Goal: Task Accomplishment & Management: Complete application form

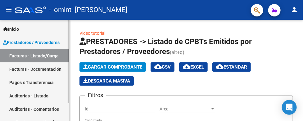
click at [28, 56] on link "Facturas - Listado/Carga" at bounding box center [34, 55] width 69 height 13
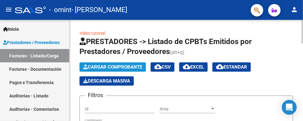
click at [124, 63] on button "Cargar Comprobante" at bounding box center [112, 66] width 66 height 9
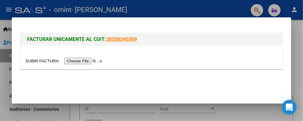
click at [82, 62] on input "file" at bounding box center [64, 61] width 78 height 7
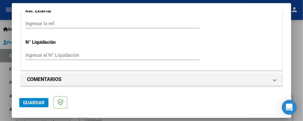
scroll to position [2, 0]
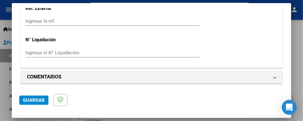
click at [33, 97] on span "Guardar" at bounding box center [34, 100] width 22 height 6
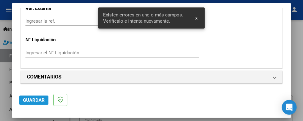
scroll to position [0, 0]
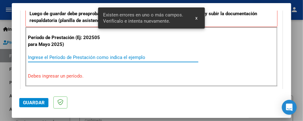
click at [74, 55] on input "Ingrese el Período de Prestación como indica el ejemplo" at bounding box center [113, 58] width 170 height 6
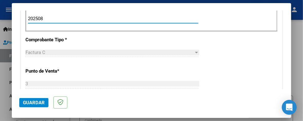
scroll to position [253, 0]
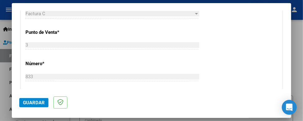
type input "202508"
click at [40, 101] on span "Guardar" at bounding box center [34, 103] width 22 height 6
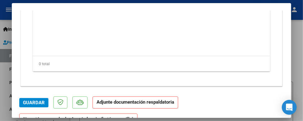
scroll to position [586, 0]
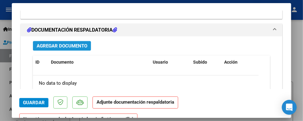
click at [76, 45] on span "Agregar Documento" at bounding box center [62, 46] width 51 height 6
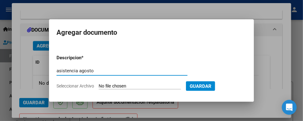
type input "asistencia agosto"
click at [115, 86] on input "Seleccionar Archivo" at bounding box center [140, 86] width 82 height 6
type input "C:\fakepath\ASISTENCIA [PERSON_NAME][DATE].pdf"
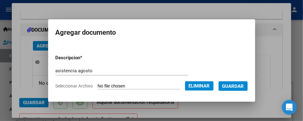
click at [239, 83] on span "Guardar" at bounding box center [233, 86] width 22 height 6
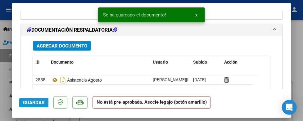
click at [31, 104] on span "Guardar" at bounding box center [34, 103] width 22 height 6
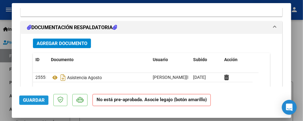
click at [33, 98] on span "Guardar" at bounding box center [34, 100] width 22 height 6
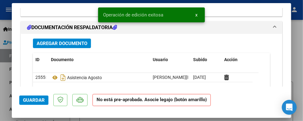
click at [0, 31] on div at bounding box center [151, 60] width 303 height 121
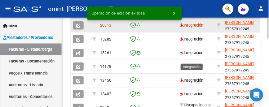
scroll to position [194, 0]
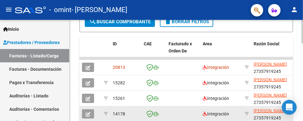
drag, startPoint x: 124, startPoint y: 120, endPoint x: 150, endPoint y: 112, distance: 27.2
click at [130, 118] on datatable-body-cell "14178" at bounding box center [125, 113] width 31 height 15
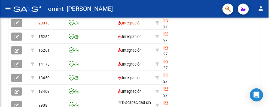
scroll to position [174, 0]
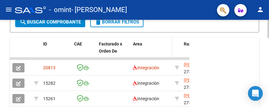
drag, startPoint x: 138, startPoint y: 58, endPoint x: 163, endPoint y: 51, distance: 26.0
